Goal: Entertainment & Leisure: Consume media (video, audio)

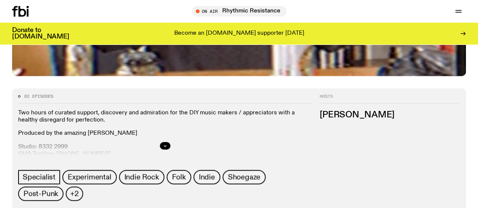
scroll to position [283, 0]
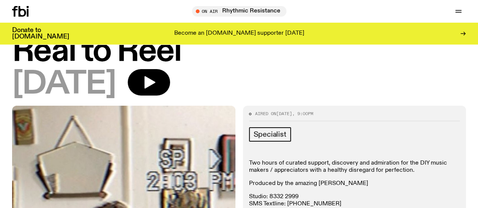
scroll to position [32, 0]
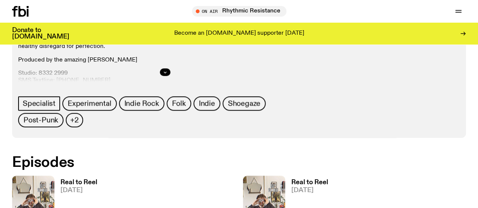
scroll to position [357, 0]
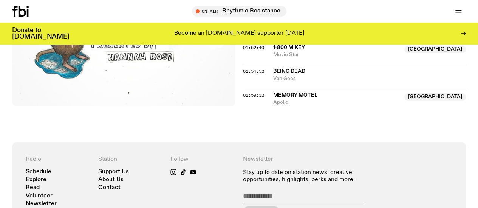
scroll to position [989, 0]
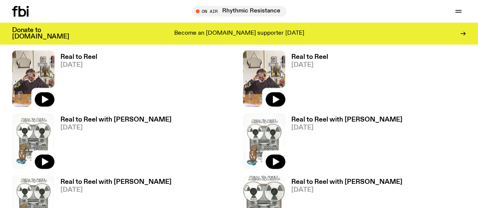
scroll to position [481, 0]
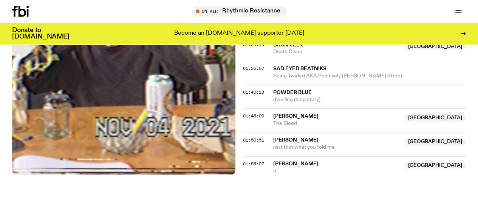
scroll to position [759, 0]
